Goal: Task Accomplishment & Management: Complete application form

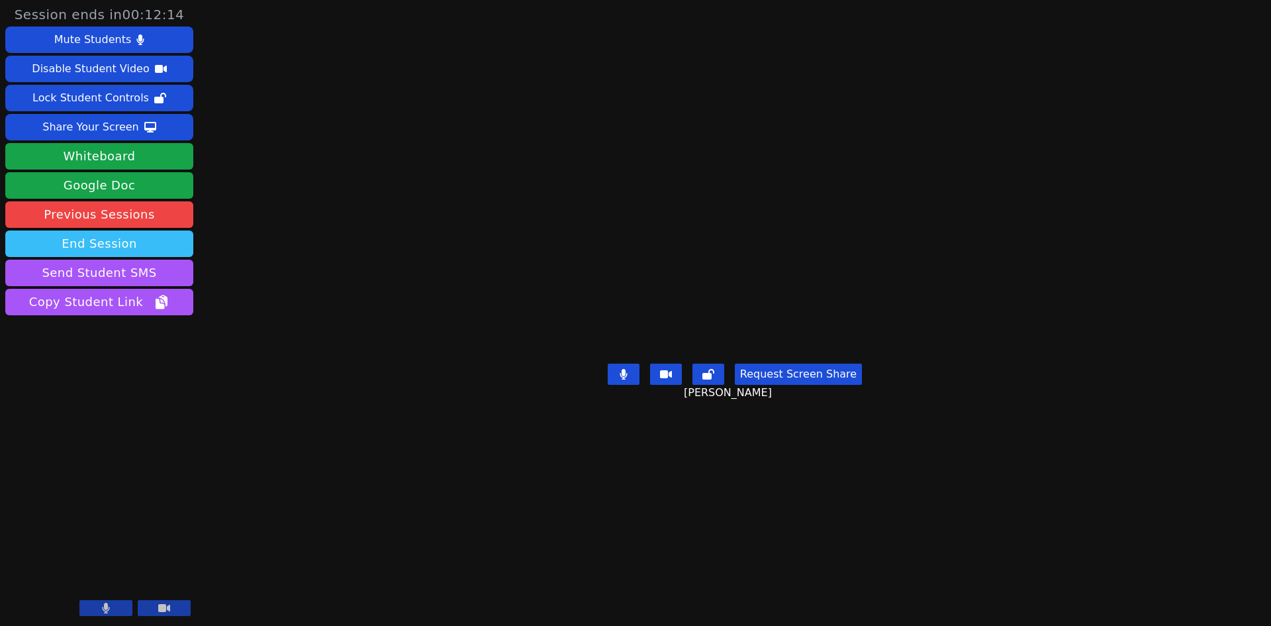
click at [135, 245] on button "End Session" at bounding box center [99, 243] width 188 height 26
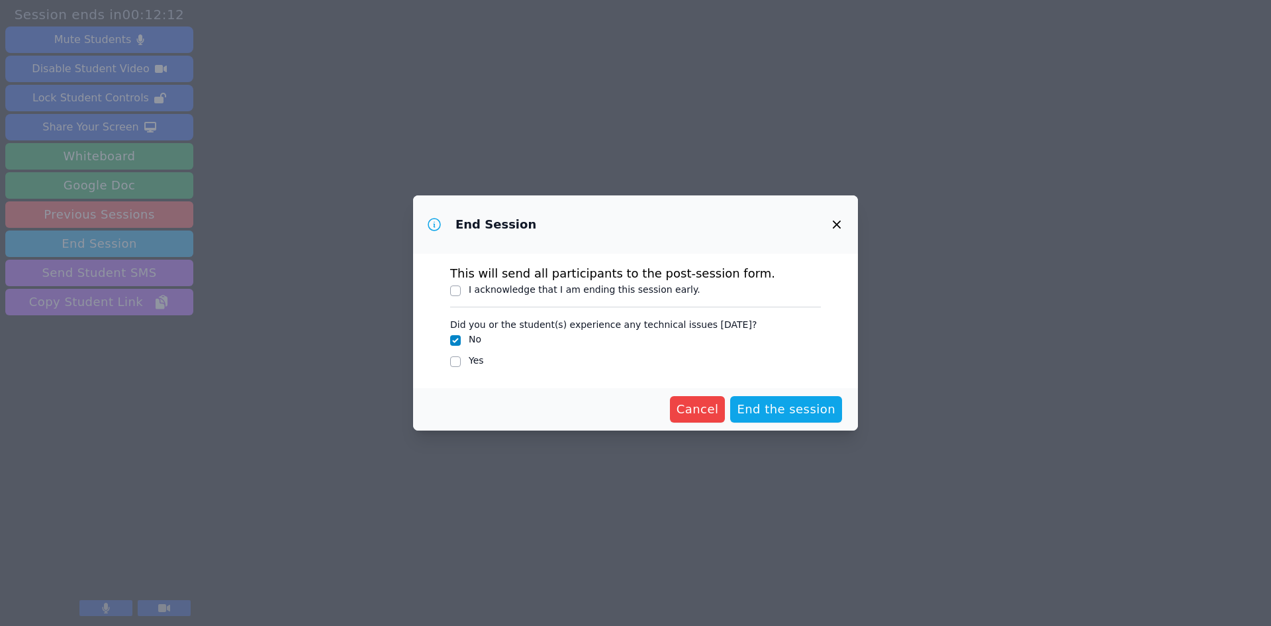
click at [491, 291] on label "I acknowledge that I am ending this session early." at bounding box center [585, 289] width 232 height 11
click at [461, 291] on input "I acknowledge that I am ending this session early." at bounding box center [455, 290] width 11 height 11
checkbox input "true"
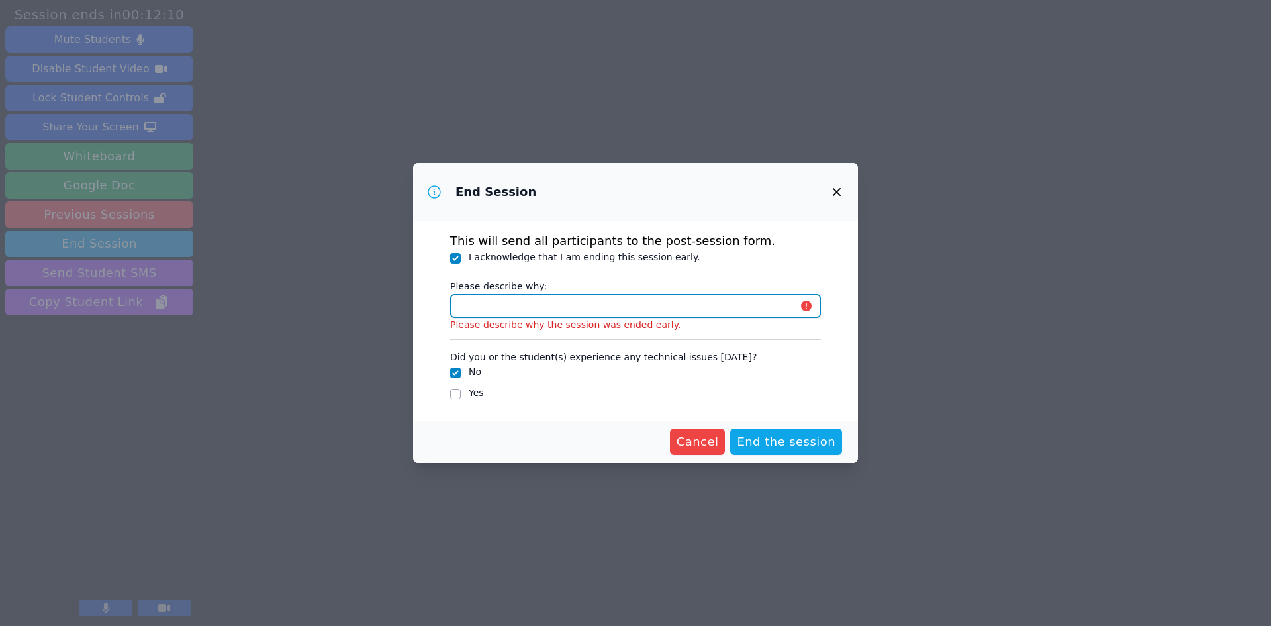
click at [493, 303] on input "Please describe why:" at bounding box center [635, 306] width 371 height 24
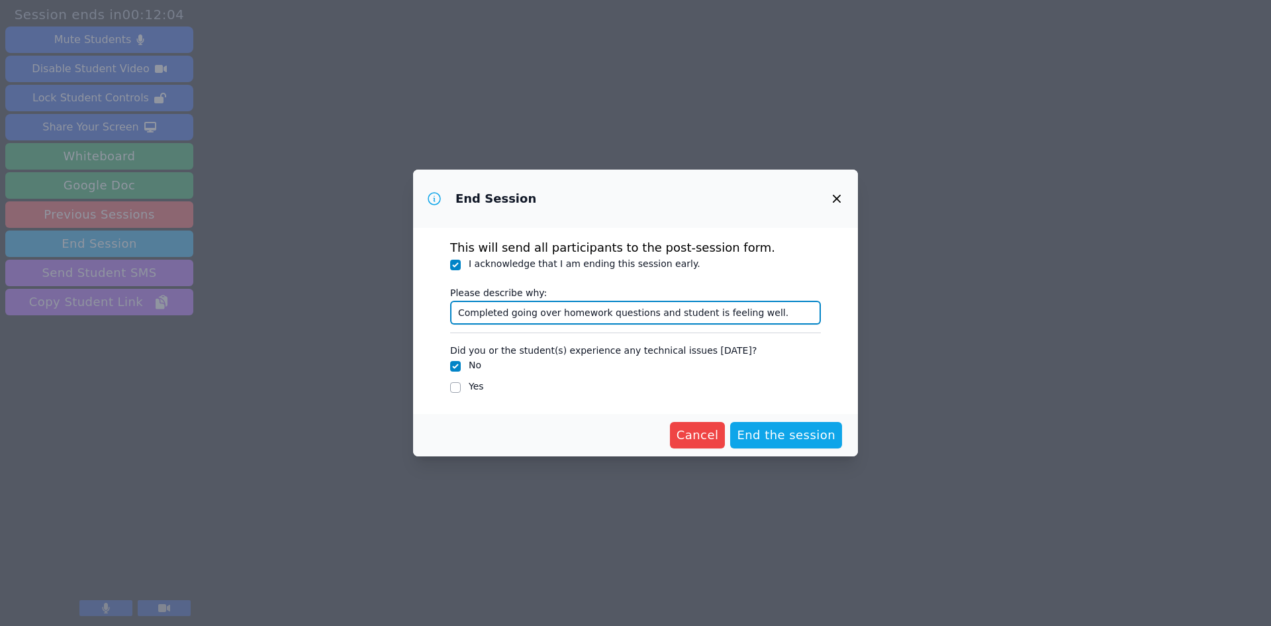
click at [753, 310] on input "Completed going over homework questions and student is feeling well." at bounding box center [635, 313] width 371 height 24
type input "Completed going over homework questions."
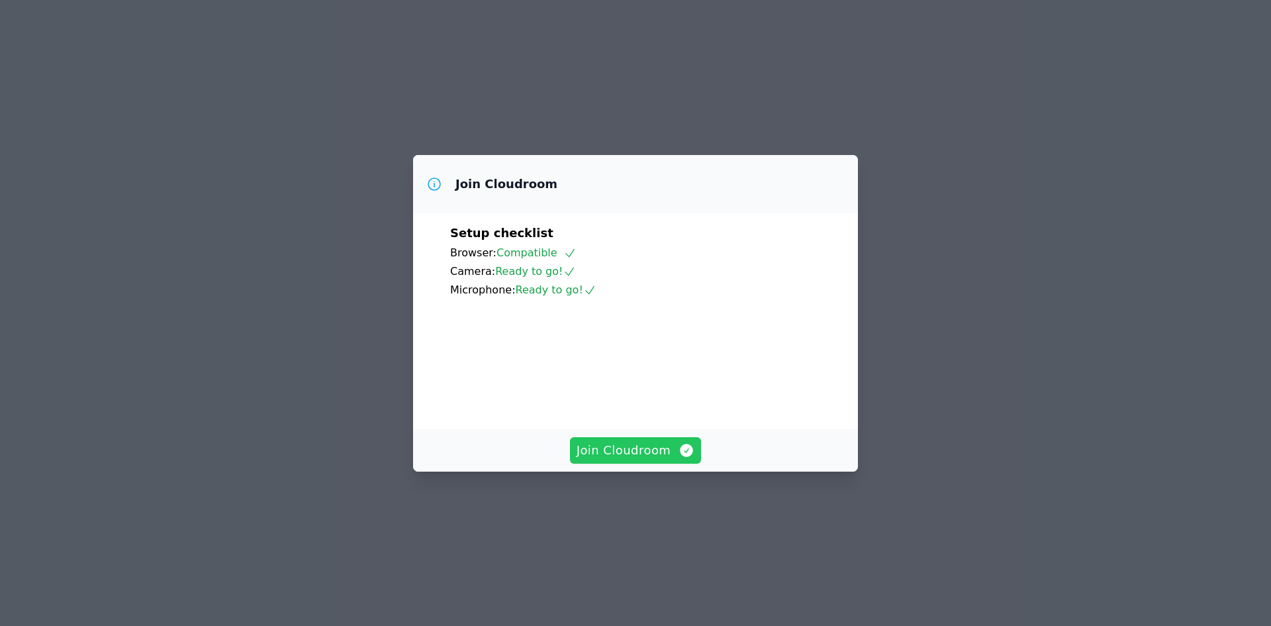
click at [654, 459] on span "Join Cloudroom" at bounding box center [636, 450] width 119 height 19
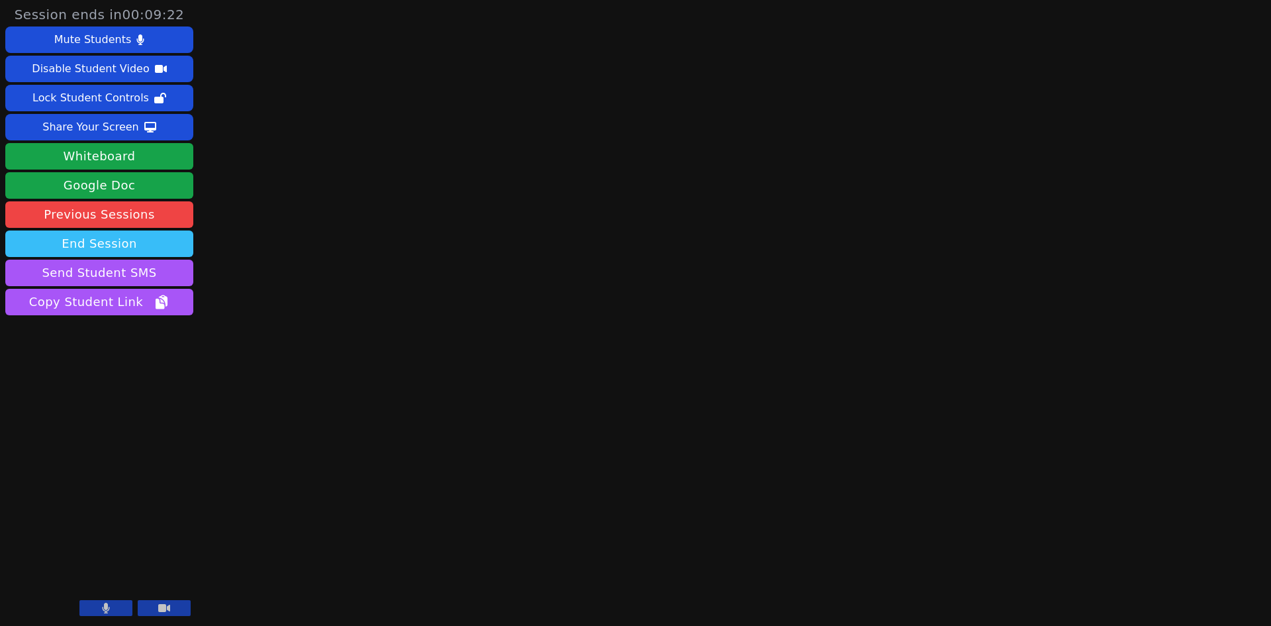
click at [132, 247] on button "End Session" at bounding box center [99, 243] width 188 height 26
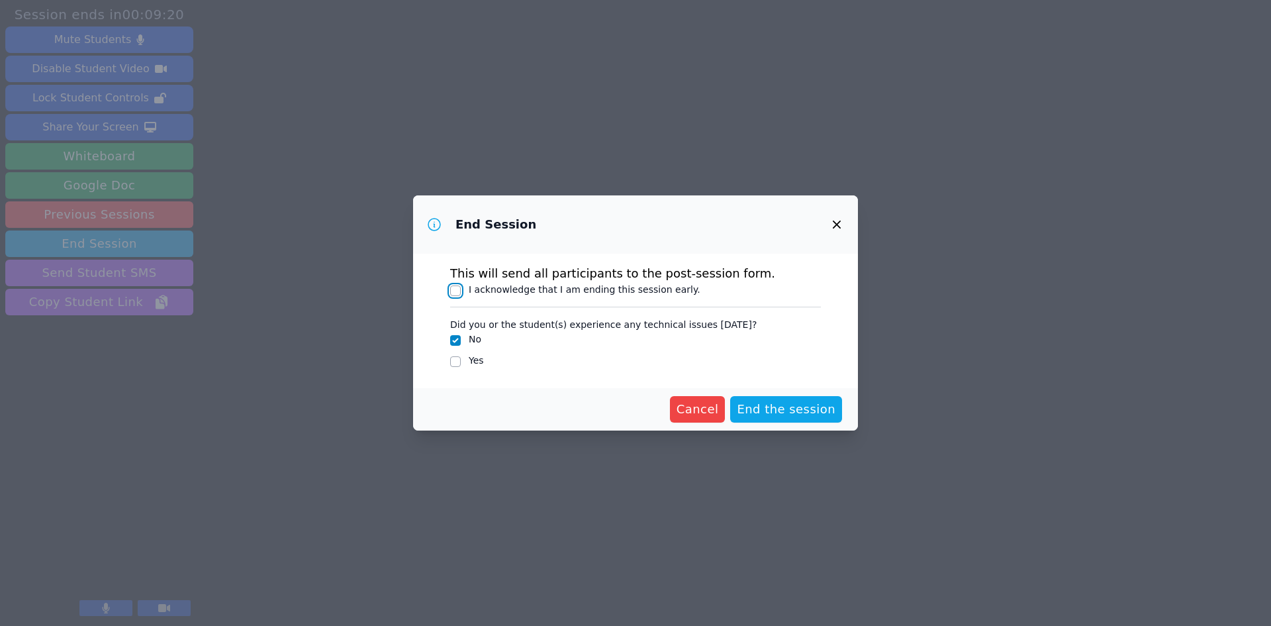
click at [452, 292] on input "I acknowledge that I am ending this session early." at bounding box center [455, 290] width 11 height 11
checkbox input "true"
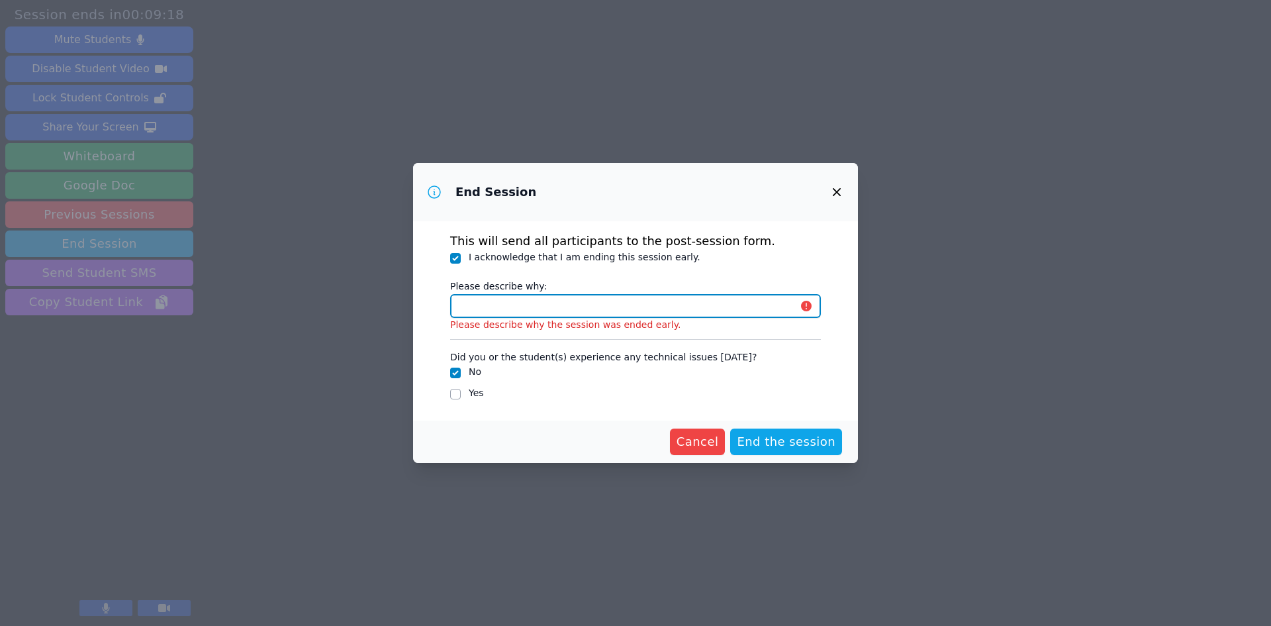
click at [473, 297] on input "Please describe why:" at bounding box center [635, 306] width 371 height 24
type input "Completed going over homework questions."
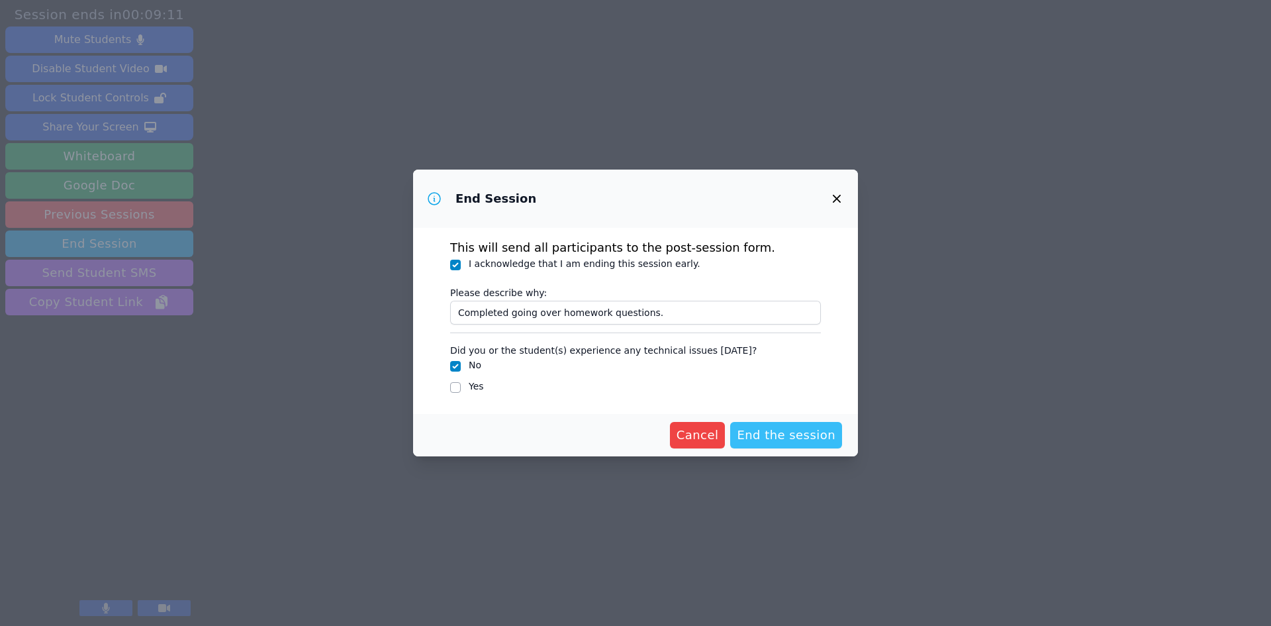
click at [800, 438] on span "End the session" at bounding box center [786, 435] width 99 height 19
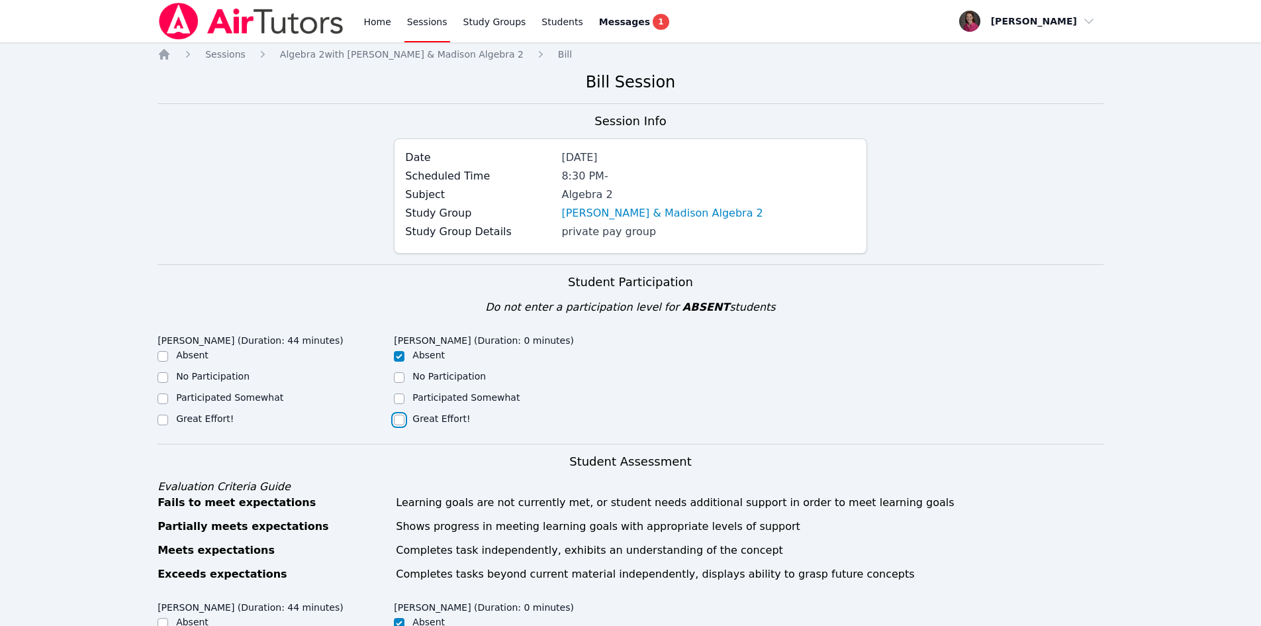
click at [399, 419] on input "Great Effort!" at bounding box center [399, 419] width 11 height 11
checkbox input "true"
checkbox input "false"
click at [165, 416] on input "Great Effort!" at bounding box center [163, 419] width 11 height 11
checkbox input "true"
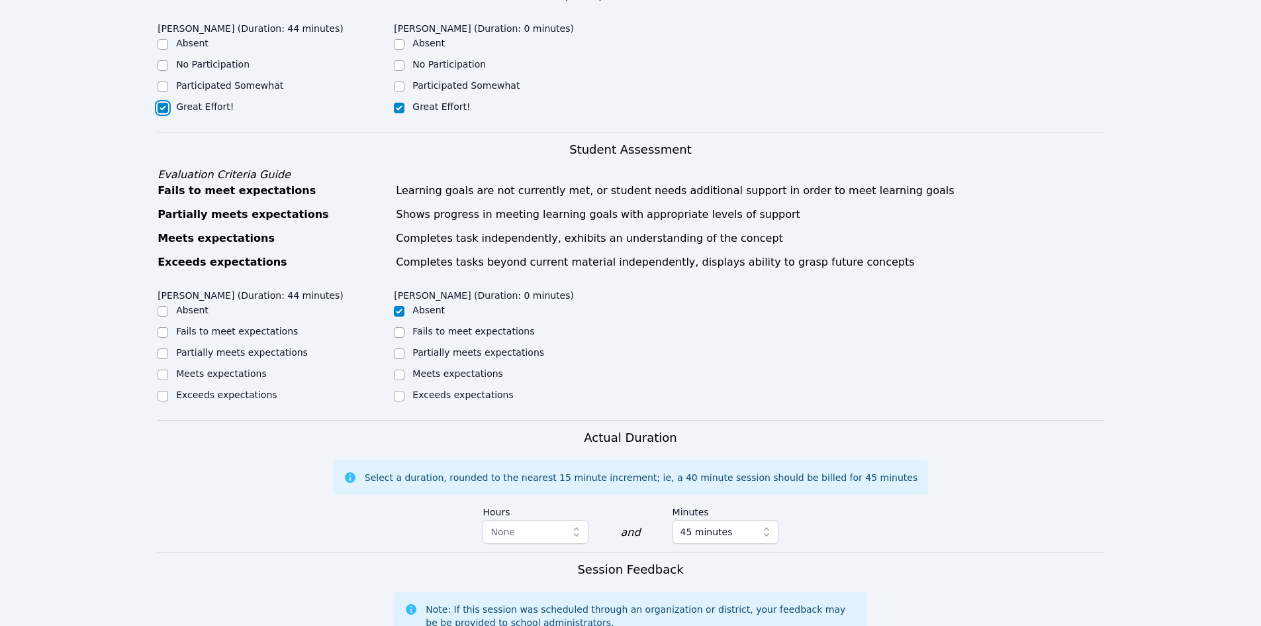
scroll to position [324, 0]
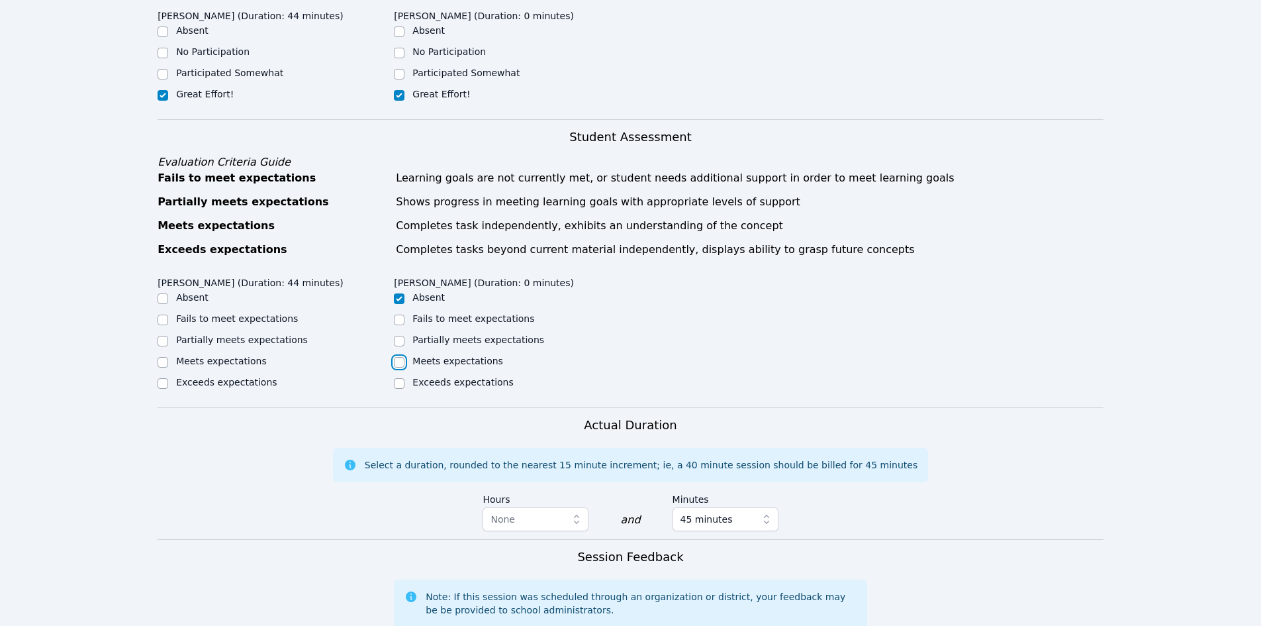
click at [398, 365] on input "Meets expectations" at bounding box center [399, 362] width 11 height 11
checkbox input "true"
checkbox input "false"
click at [162, 363] on input "Meets expectations" at bounding box center [163, 362] width 11 height 11
checkbox input "true"
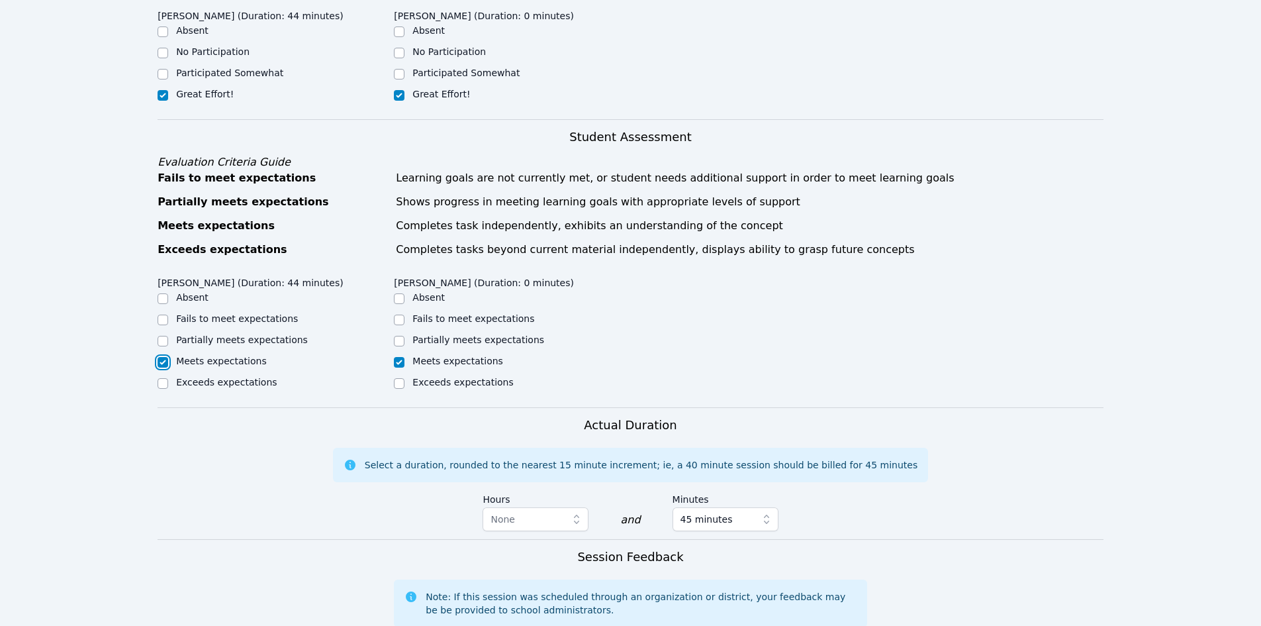
scroll to position [673, 0]
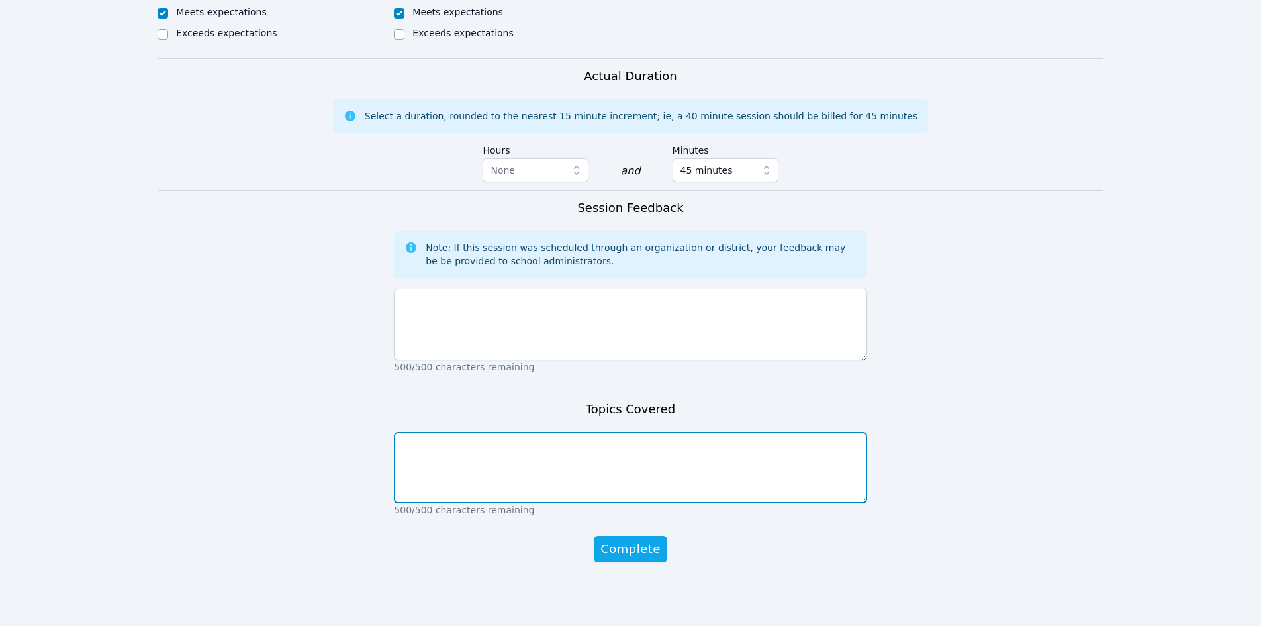
click at [600, 491] on textarea at bounding box center [630, 468] width 473 height 72
type textarea "Factoring polynomials."
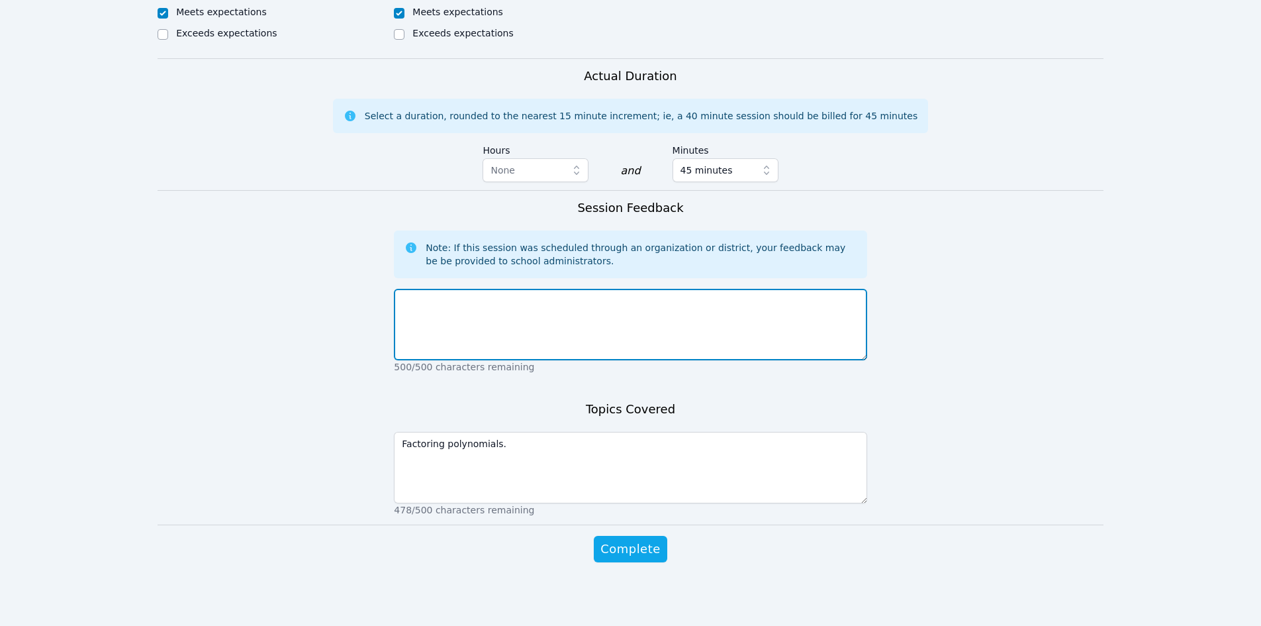
click at [459, 309] on textarea at bounding box center [630, 325] width 473 height 72
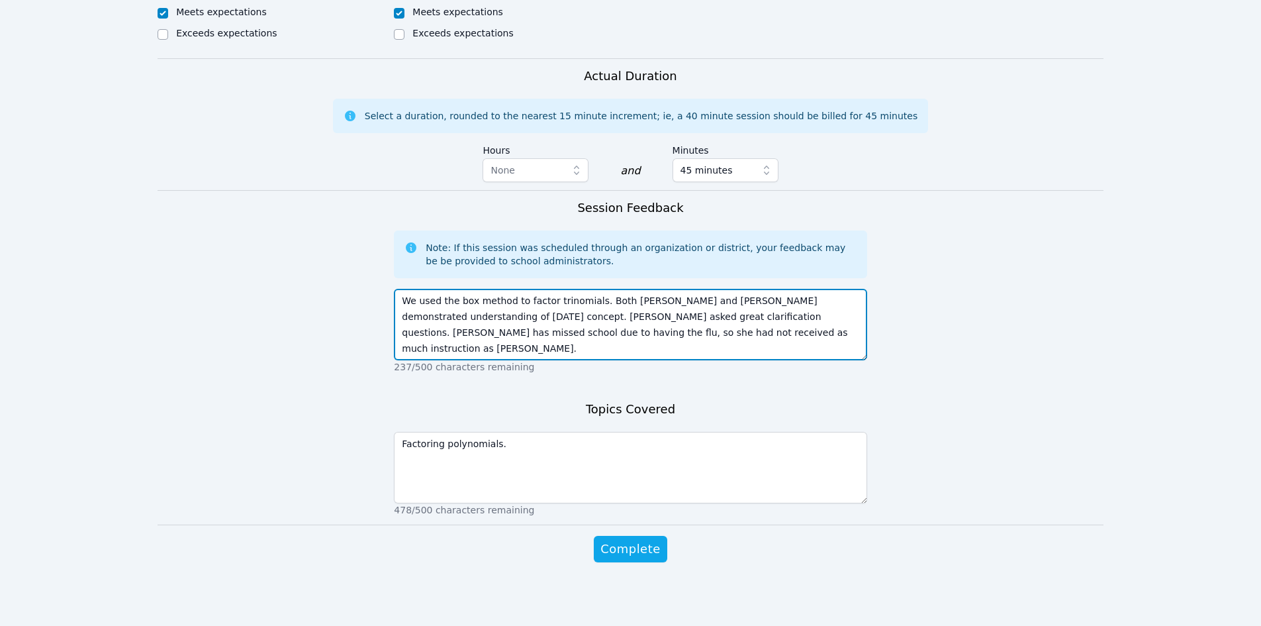
click at [659, 335] on textarea "We used the box method to factor trinomials. Both [PERSON_NAME] and [PERSON_NAM…" at bounding box center [630, 325] width 473 height 72
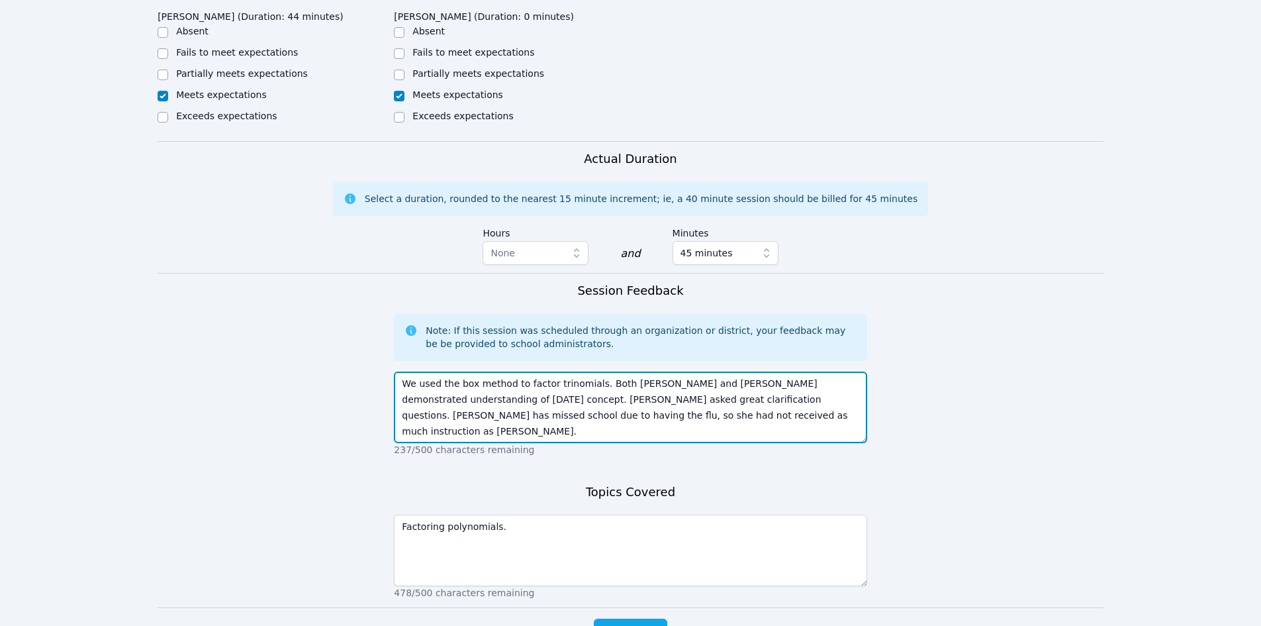
scroll to position [593, 0]
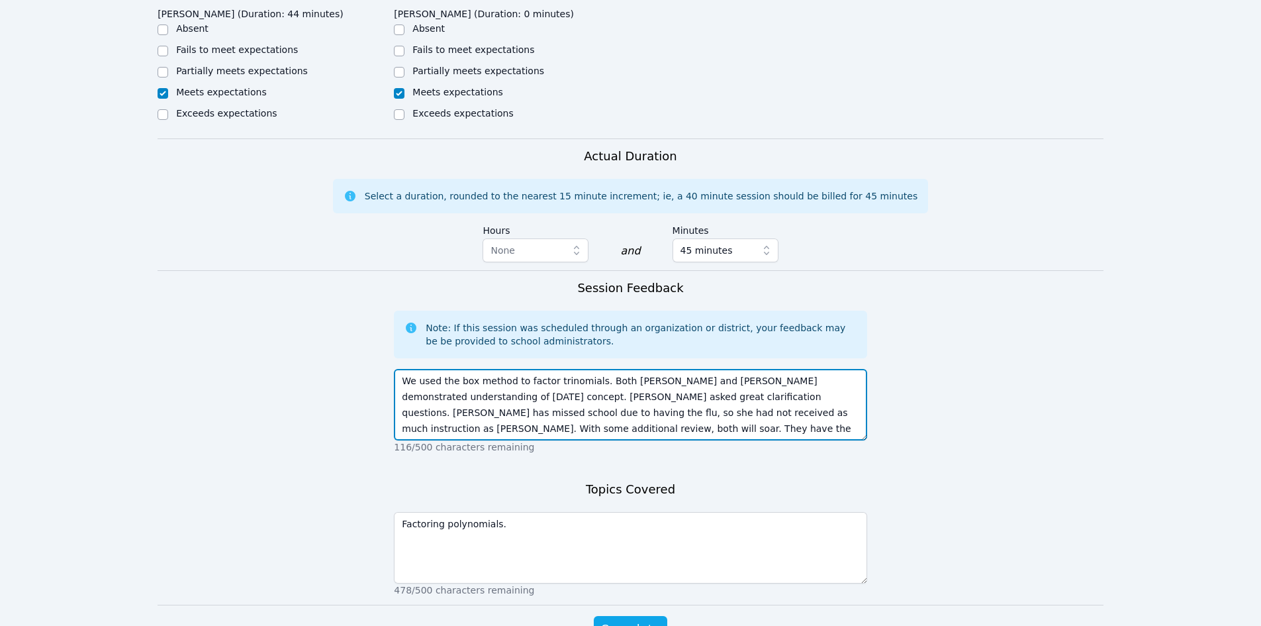
click at [817, 413] on textarea "We used the box method to factor trinomials. Both [PERSON_NAME] and [PERSON_NAM…" at bounding box center [630, 405] width 473 height 72
click at [783, 410] on textarea "We used the box method to factor trinomials. Both [PERSON_NAME] and [PERSON_NAM…" at bounding box center [630, 405] width 473 height 72
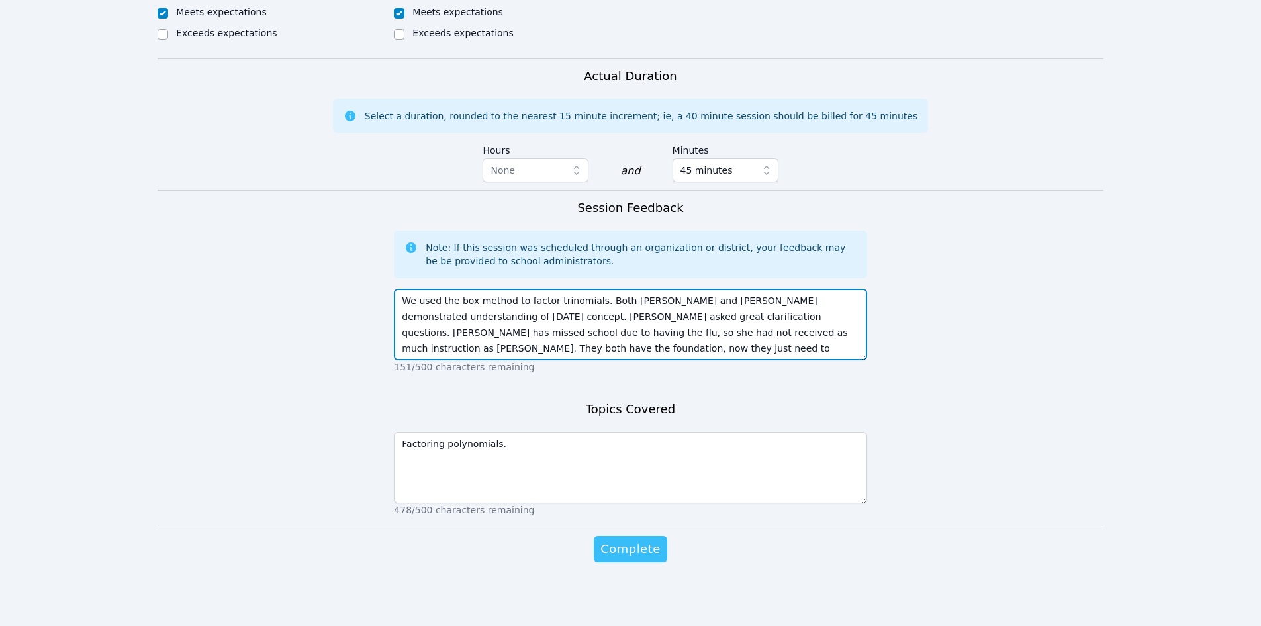
type textarea "We used the box method to factor trinomials. Both [PERSON_NAME] and [PERSON_NAM…"
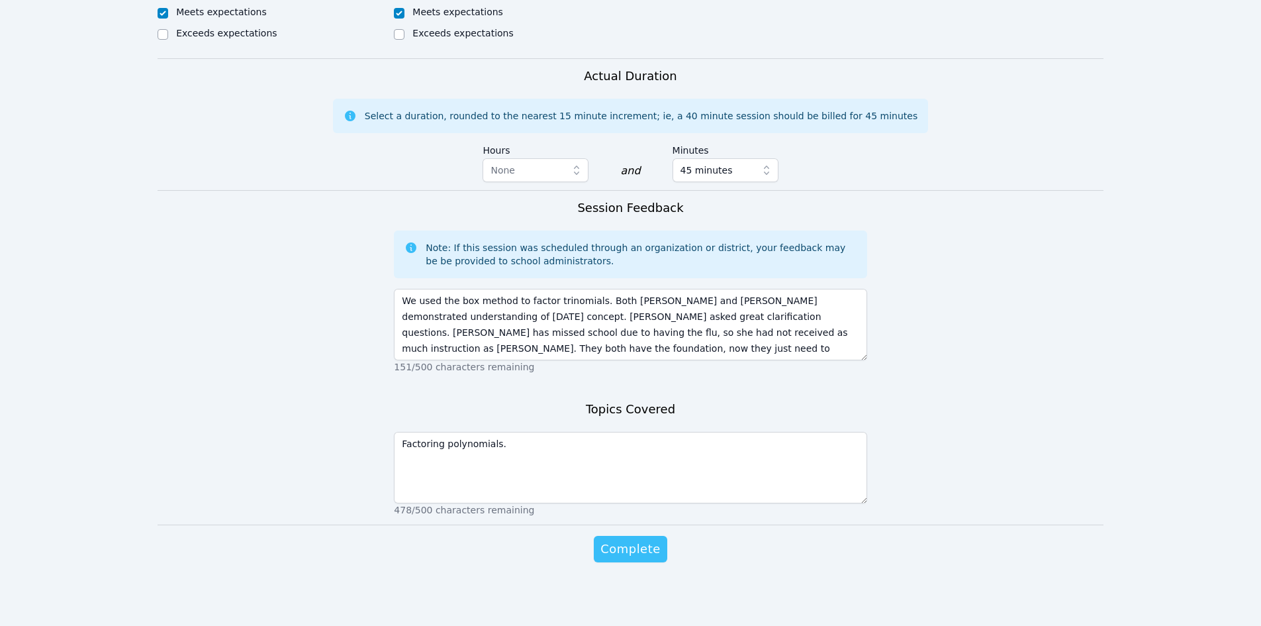
click at [645, 550] on span "Complete" at bounding box center [630, 549] width 60 height 19
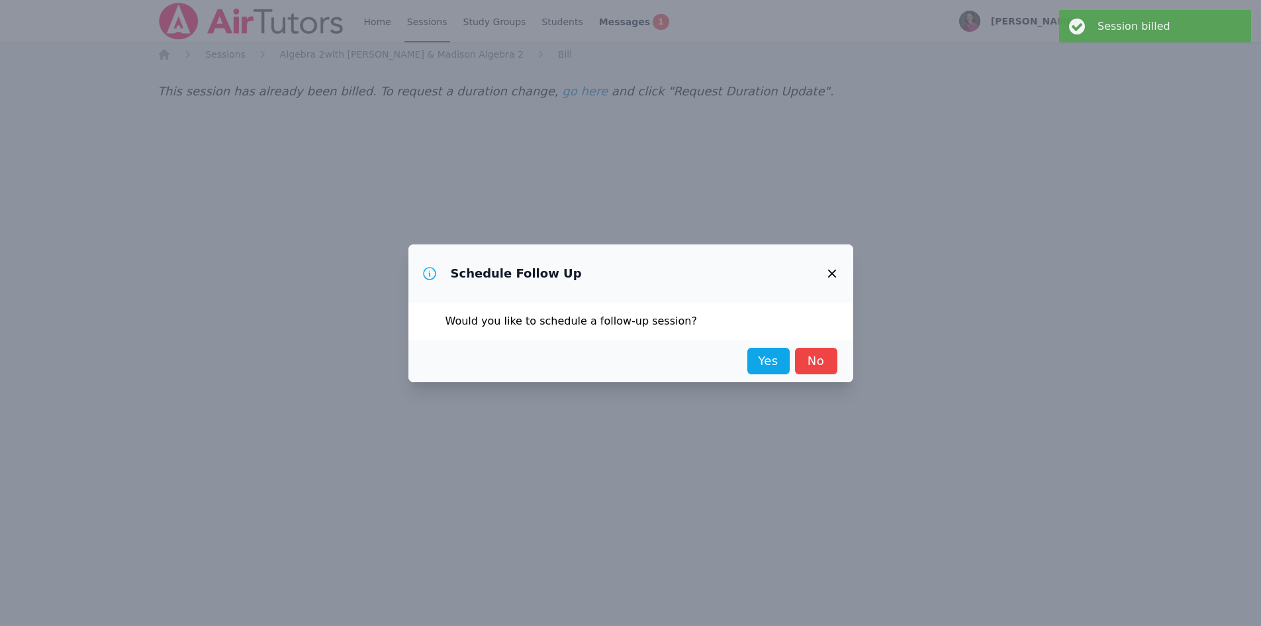
scroll to position [0, 0]
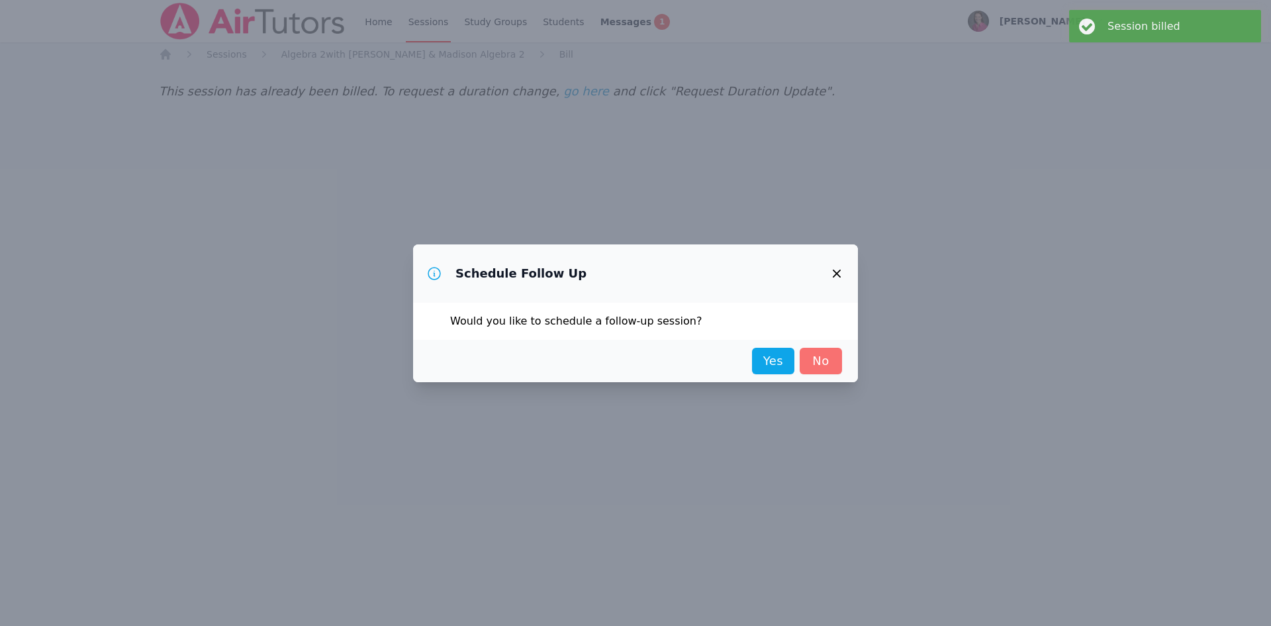
click at [836, 354] on link "No" at bounding box center [821, 361] width 42 height 26
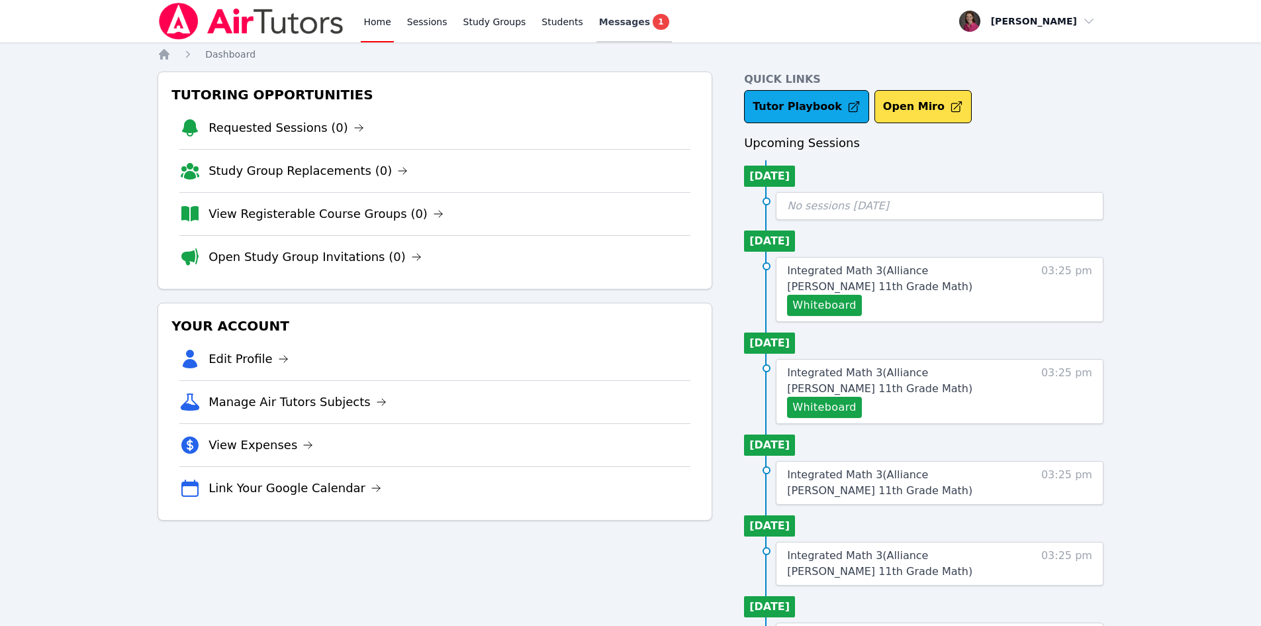
click at [653, 21] on span "1" at bounding box center [661, 22] width 16 height 16
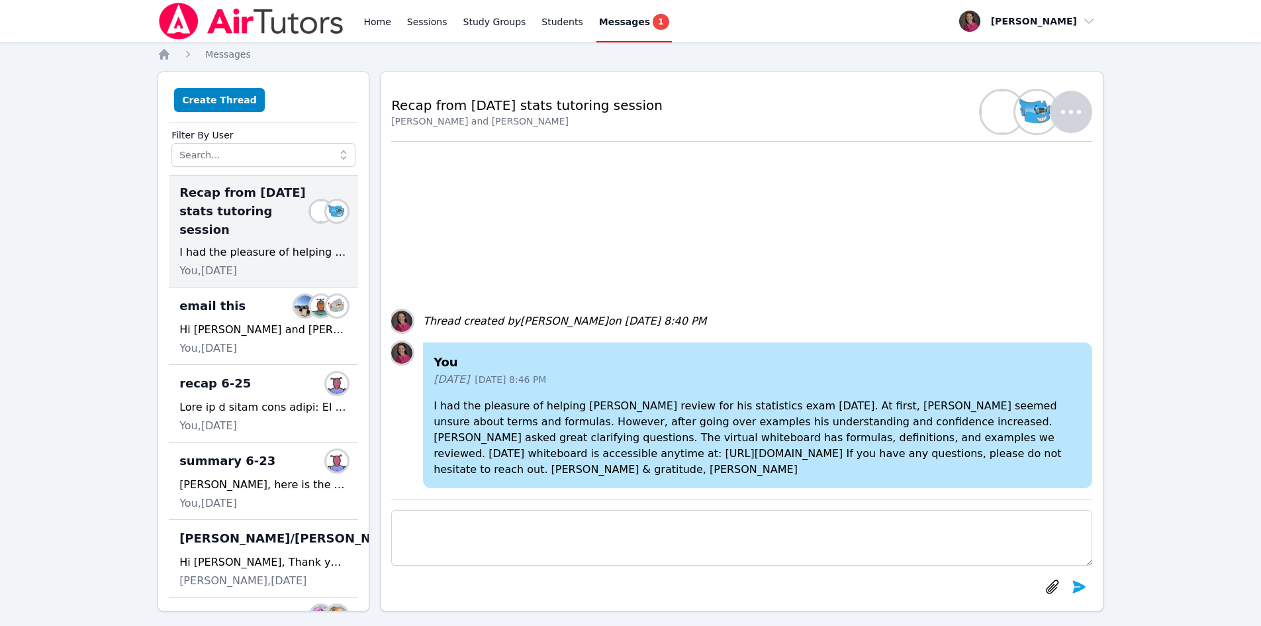
click at [653, 21] on span "1" at bounding box center [661, 22] width 16 height 16
click at [550, 17] on link "Students" at bounding box center [562, 21] width 46 height 42
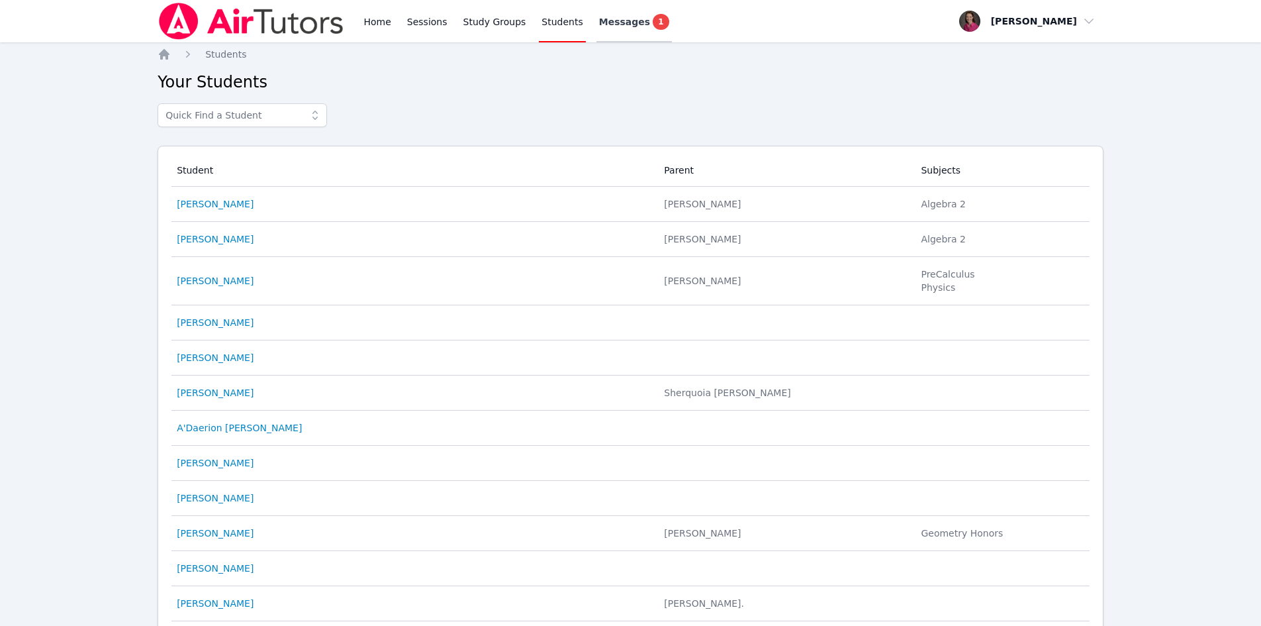
click at [604, 30] on link "Messages 1" at bounding box center [634, 21] width 75 height 42
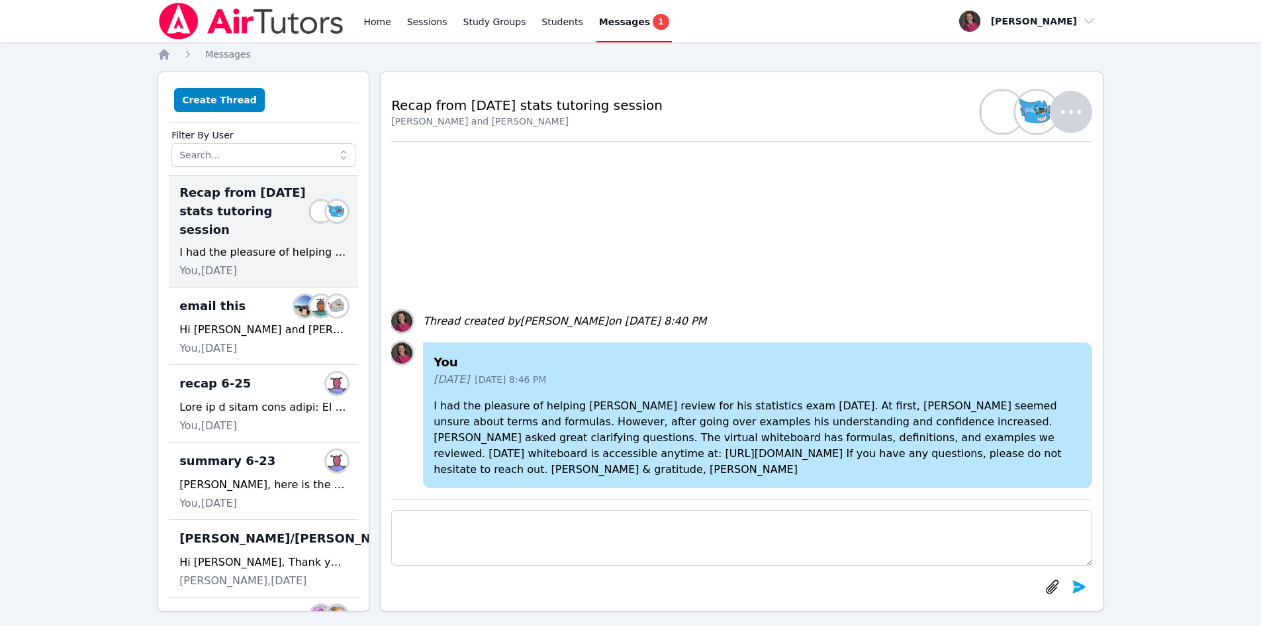
click at [604, 30] on link "Messages 1" at bounding box center [634, 21] width 75 height 42
click at [552, 175] on div "You [DATE] [DATE] 8:46 PM I had the pleasure of helping [PERSON_NAME] review fo…" at bounding box center [741, 320] width 701 height 357
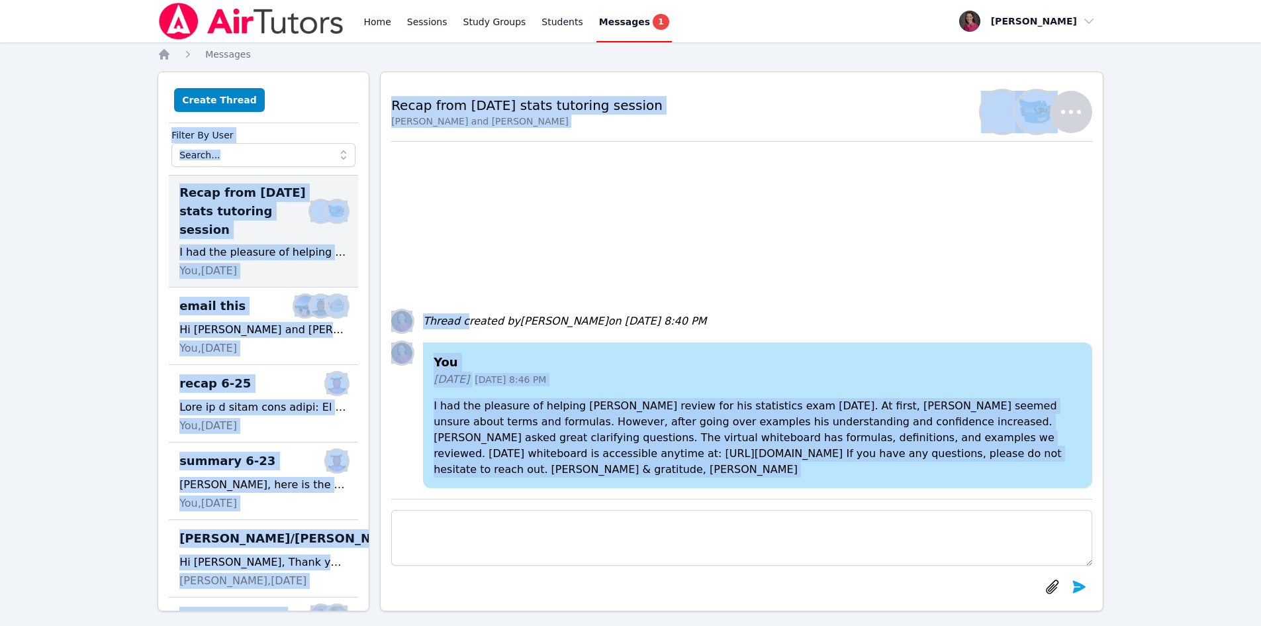
drag, startPoint x: 463, startPoint y: 248, endPoint x: 354, endPoint y: 111, distance: 174.8
click at [354, 111] on div "Create Thread Filter By User Recap from [DATE] stats tutoring session Members I…" at bounding box center [631, 342] width 946 height 540
click at [354, 111] on div "Create Thread Filter By User Recap from [DATE] stats tutoring session Members I…" at bounding box center [264, 342] width 212 height 540
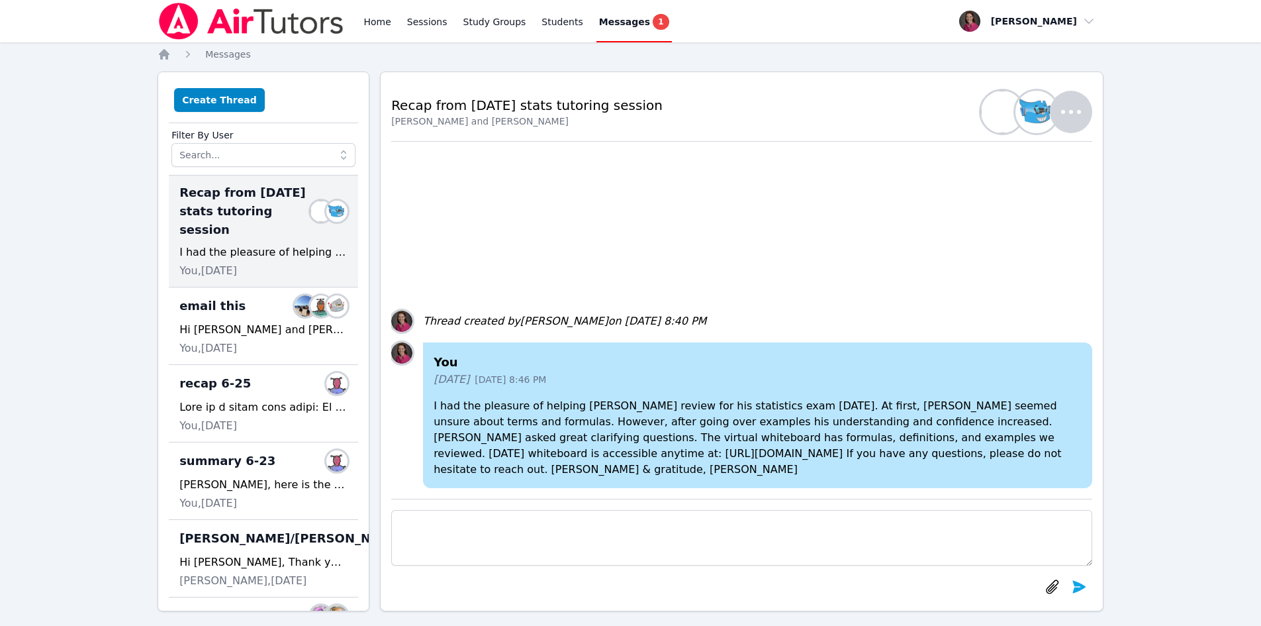
click at [241, 244] on div "I had the pleasure of helping [PERSON_NAME] review for his statistics exam [DAT…" at bounding box center [263, 252] width 168 height 16
click at [994, 106] on img "button" at bounding box center [1002, 112] width 42 height 42
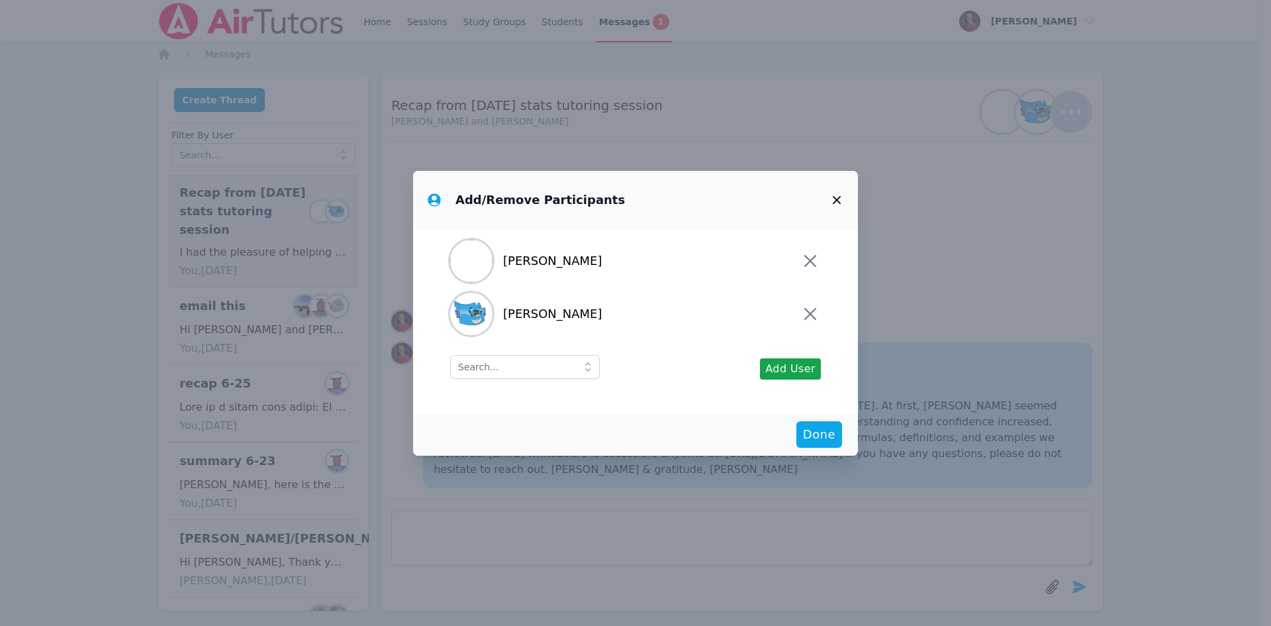
click at [837, 197] on icon "button" at bounding box center [837, 200] width 16 height 16
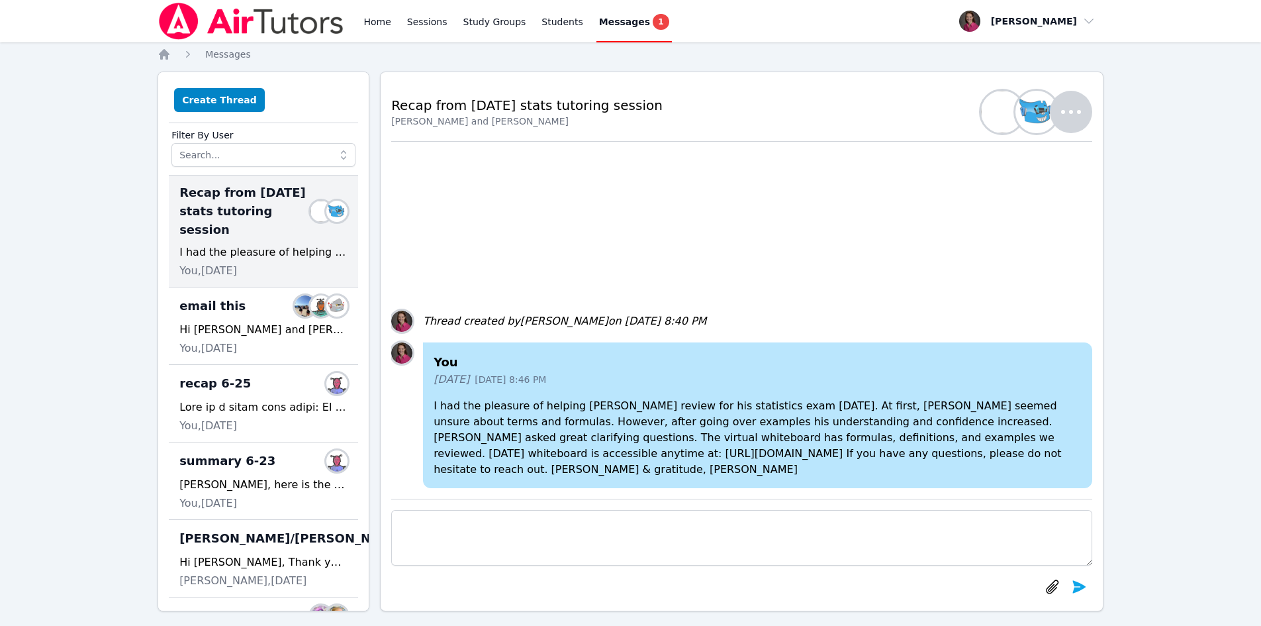
click at [1043, 112] on img "button" at bounding box center [1037, 112] width 42 height 42
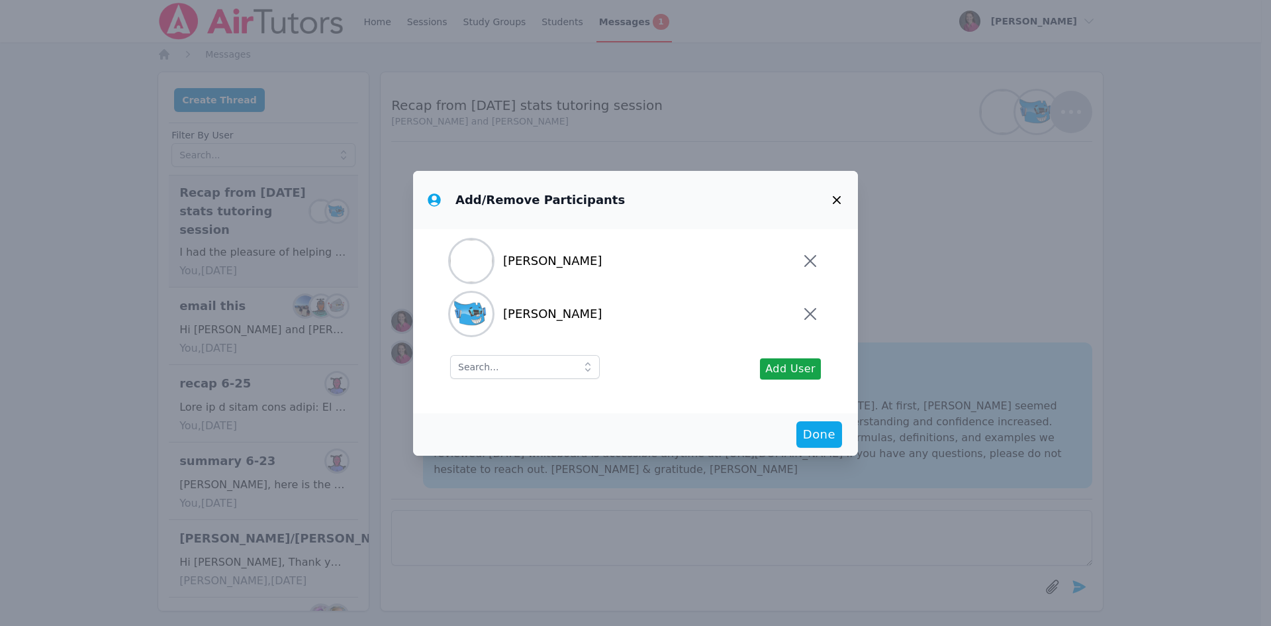
click at [840, 193] on icon "button" at bounding box center [837, 200] width 16 height 16
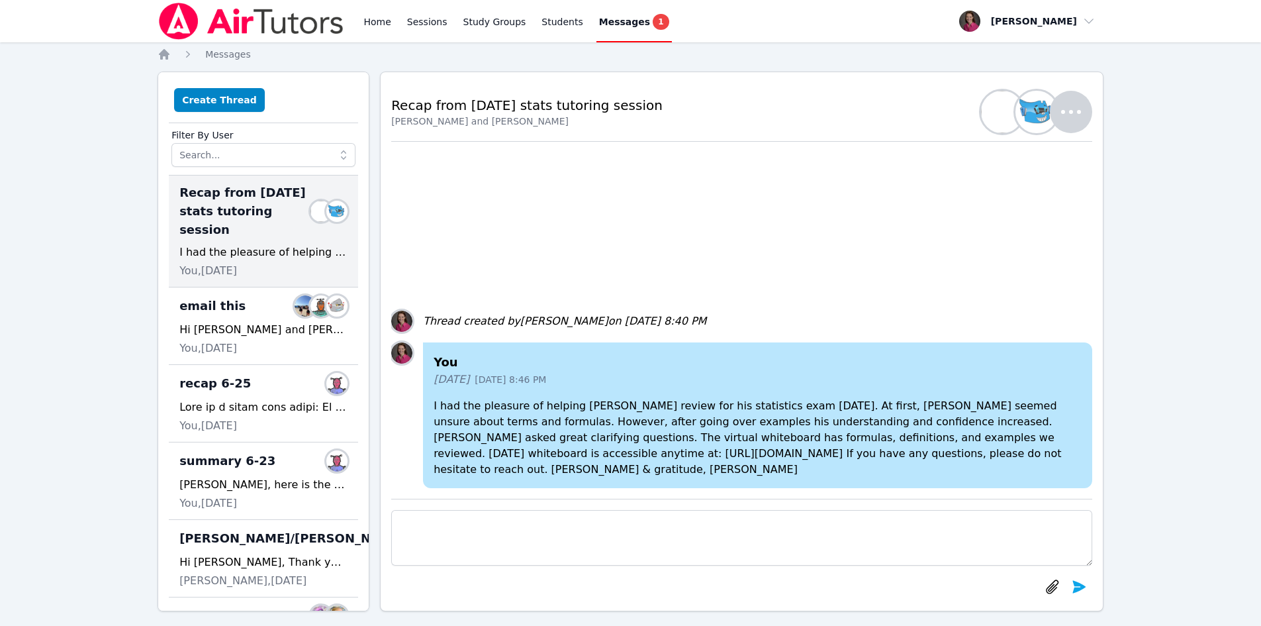
click at [1068, 107] on icon "button" at bounding box center [1071, 112] width 32 height 32
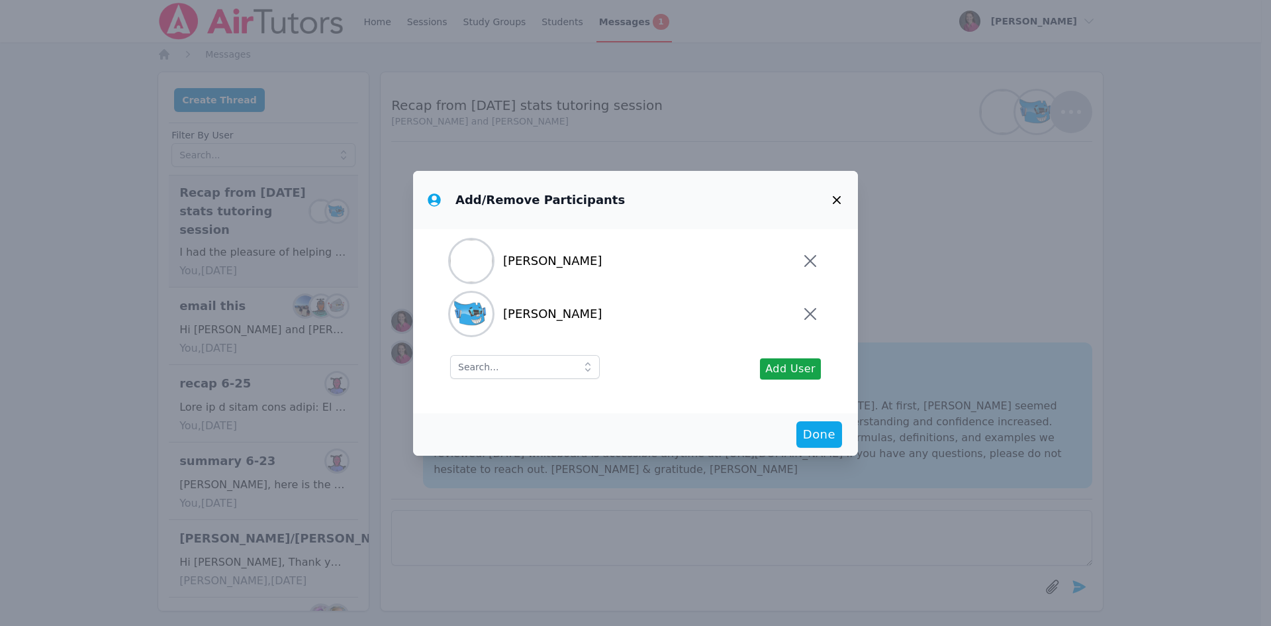
click at [835, 191] on button "button" at bounding box center [837, 200] width 32 height 32
